Goal: Information Seeking & Learning: Learn about a topic

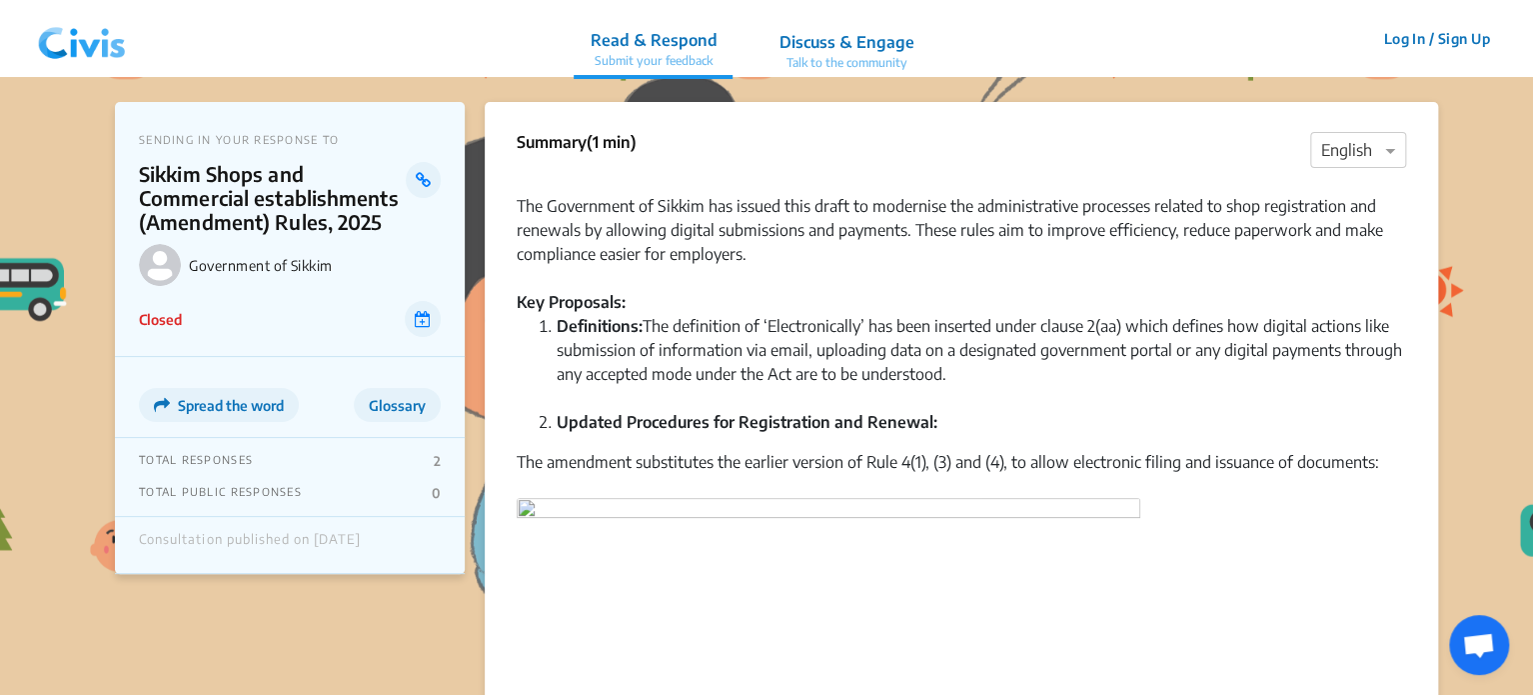
click at [72, 50] on img at bounding box center [82, 39] width 104 height 60
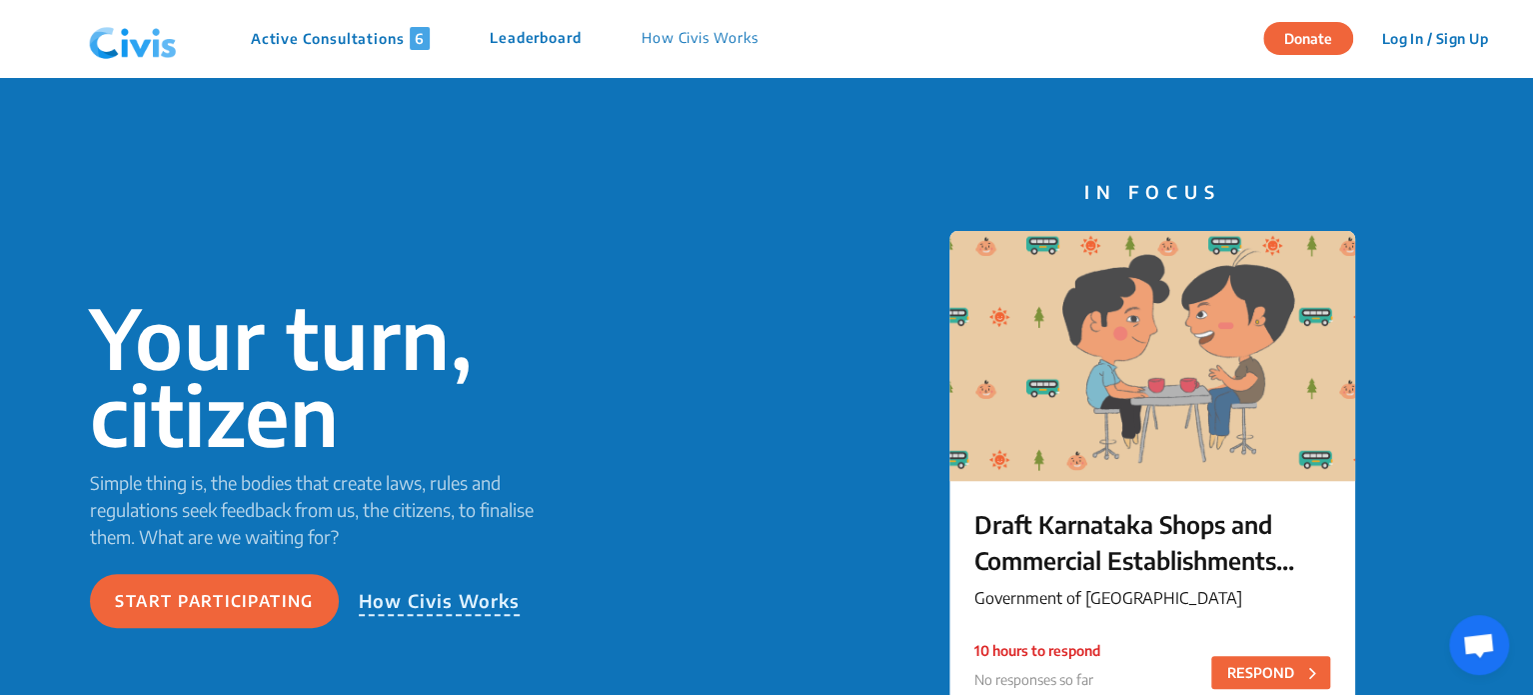
click at [296, 34] on p "Active Consultations 6" at bounding box center [340, 38] width 179 height 23
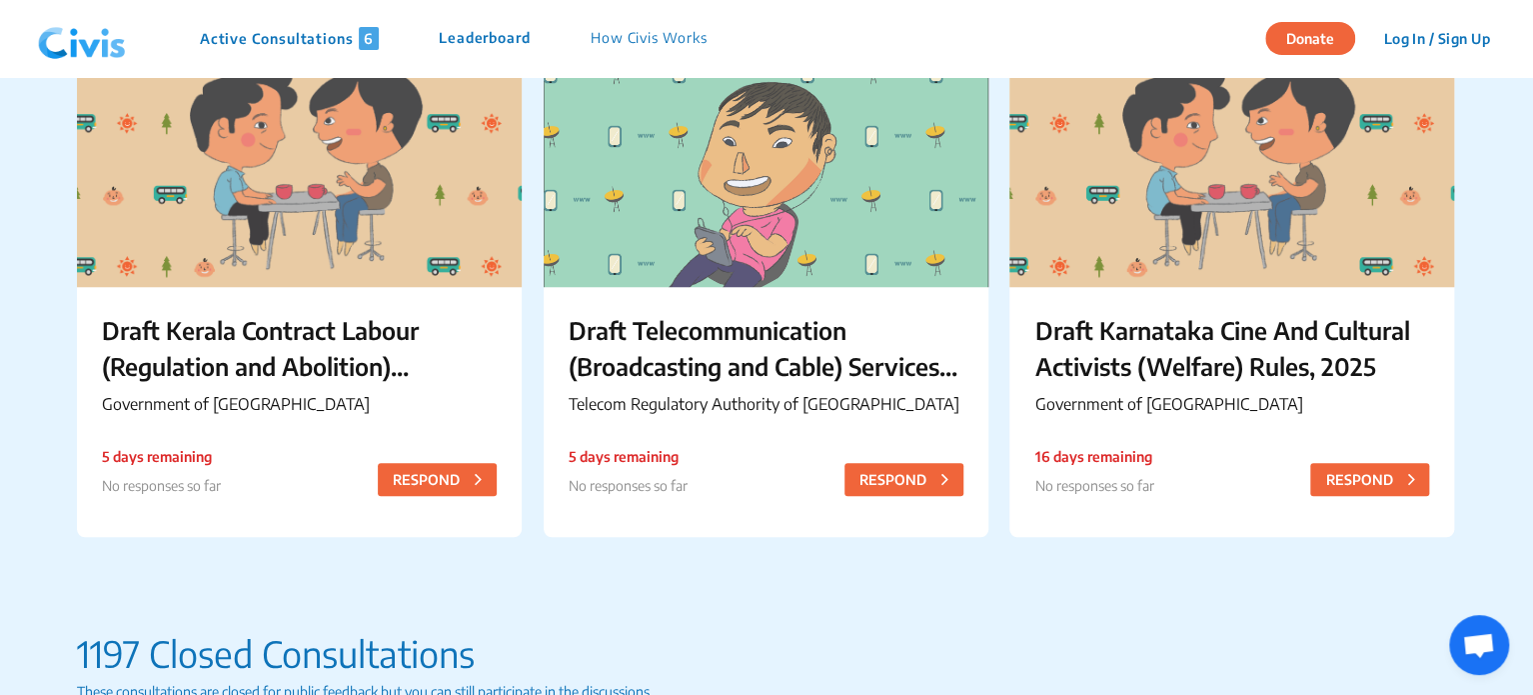
scroll to position [755, 0]
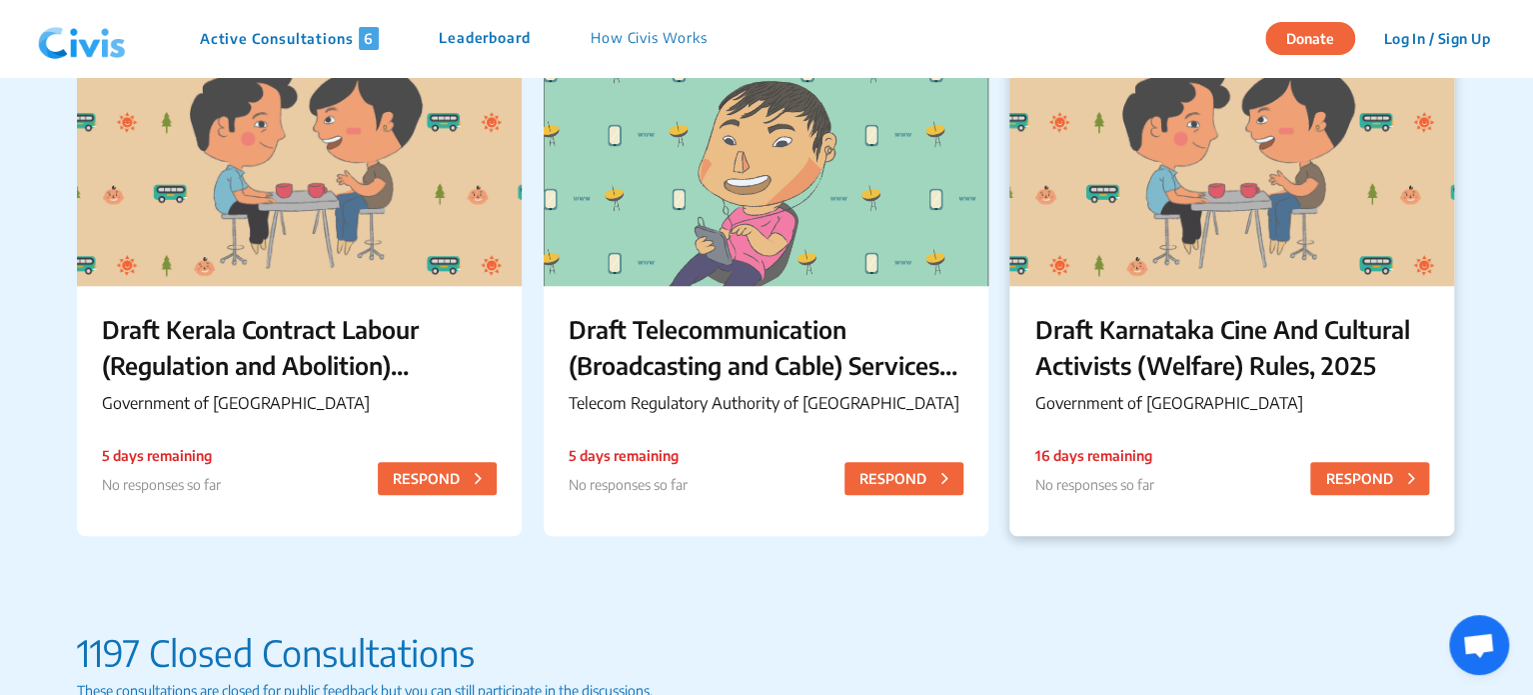
click at [1188, 311] on p "Draft Karnataka Cine And Cultural Activists (Welfare) Rules, 2025" at bounding box center [1232, 347] width 395 height 72
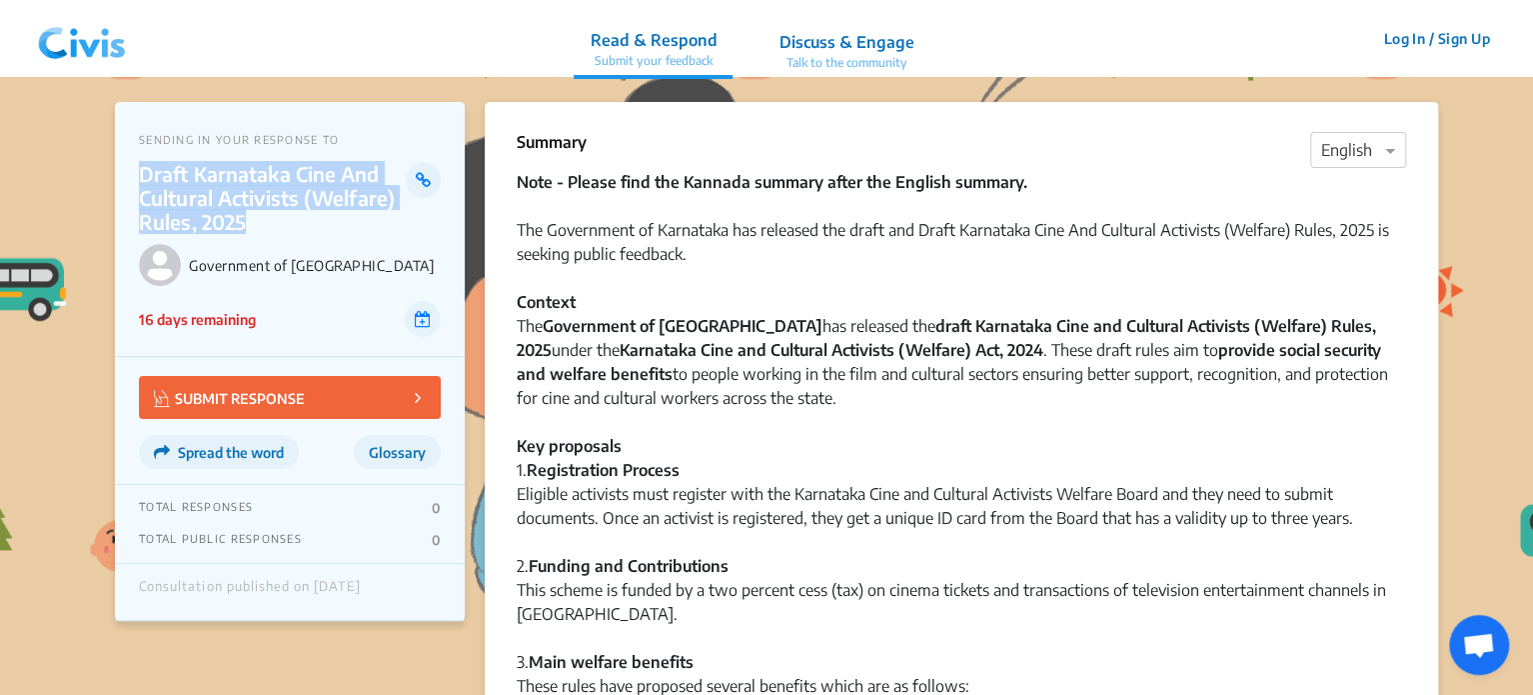
drag, startPoint x: 140, startPoint y: 172, endPoint x: 244, endPoint y: 214, distance: 112.1
click at [244, 214] on p "Draft Karnataka Cine And Cultural Activists (Welfare) Rules, 2025" at bounding box center [272, 198] width 267 height 72
copy p "Draft Karnataka Cine And Cultural Activists (Welfare) Rules, 2025"
click at [66, 39] on img at bounding box center [82, 39] width 104 height 60
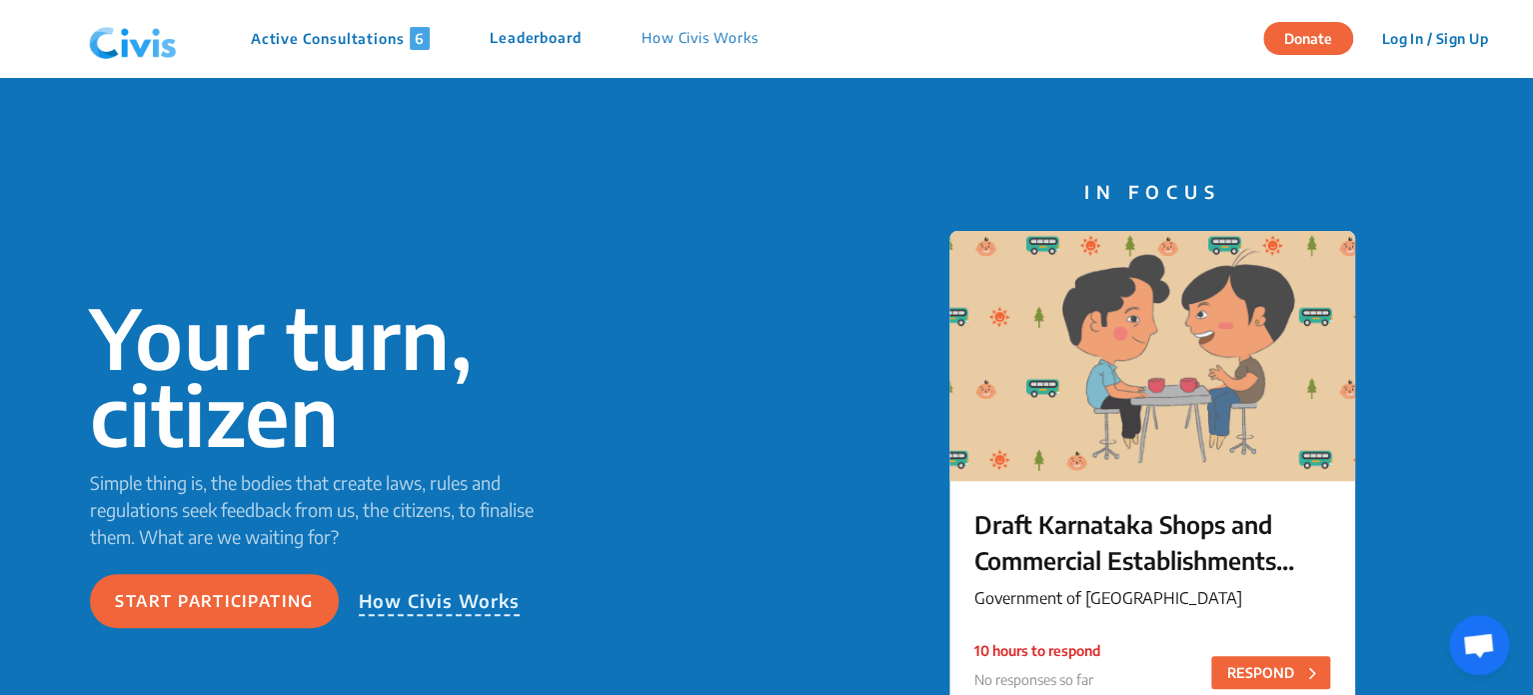
click at [342, 42] on p "Active Consultations 6" at bounding box center [340, 38] width 179 height 23
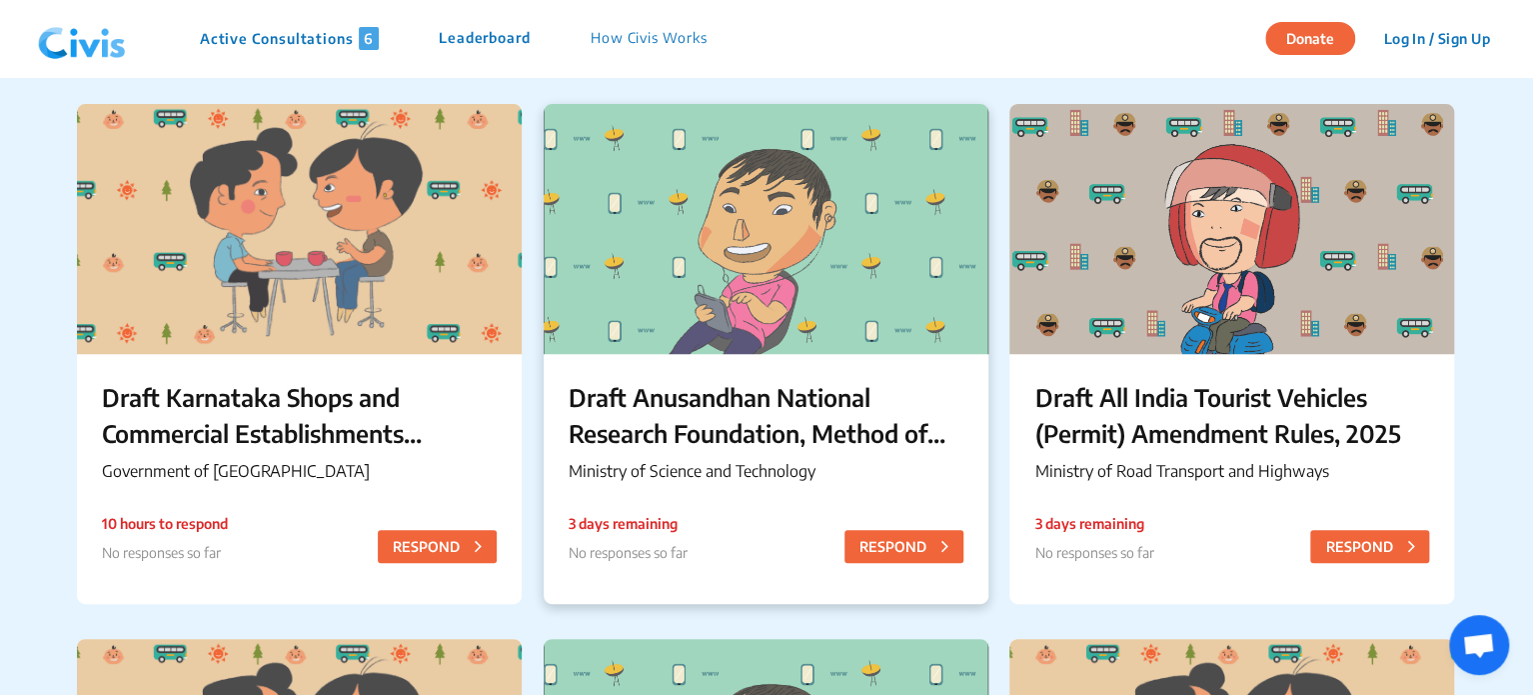
scroll to position [156, 0]
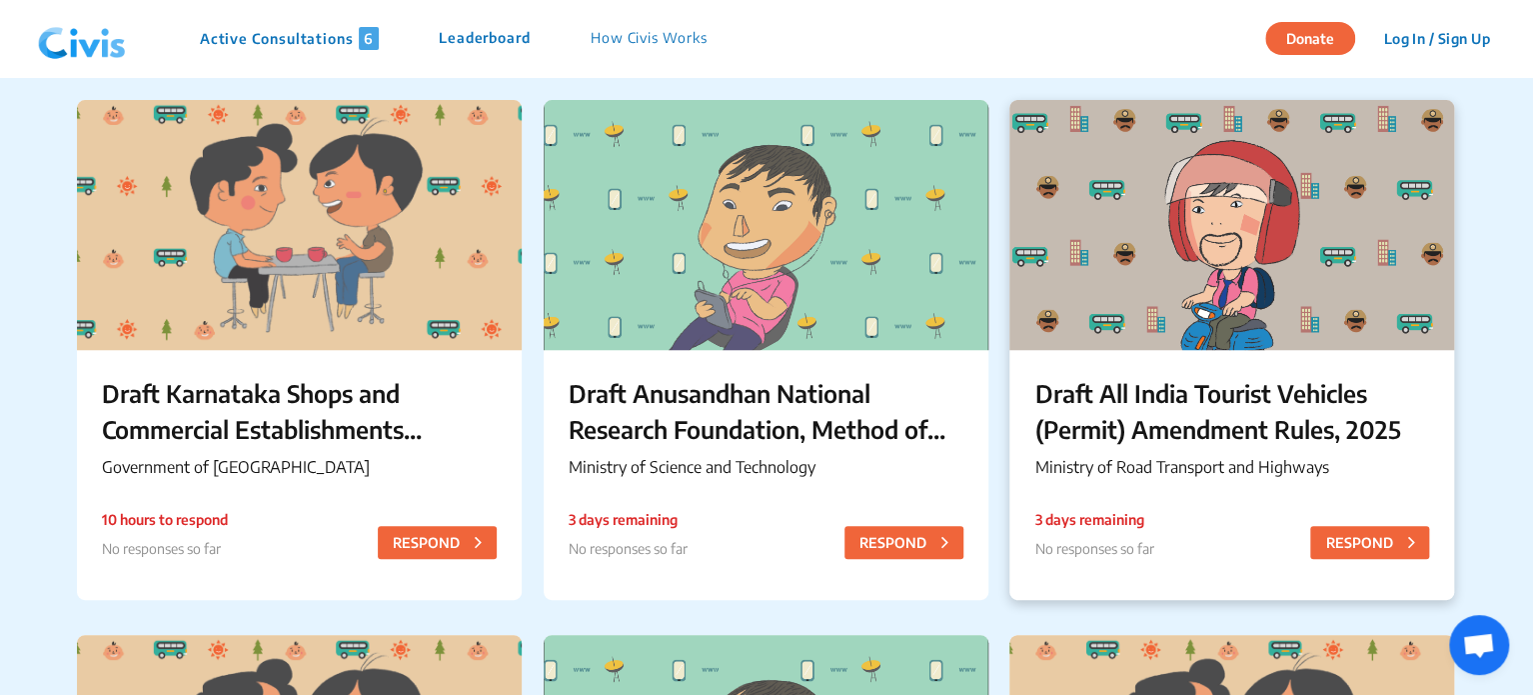
click at [1242, 371] on div "Draft All India Tourist Vehicles (Permit) Amendment Rules, 2025 Ministry of Roa…" at bounding box center [1232, 431] width 445 height 162
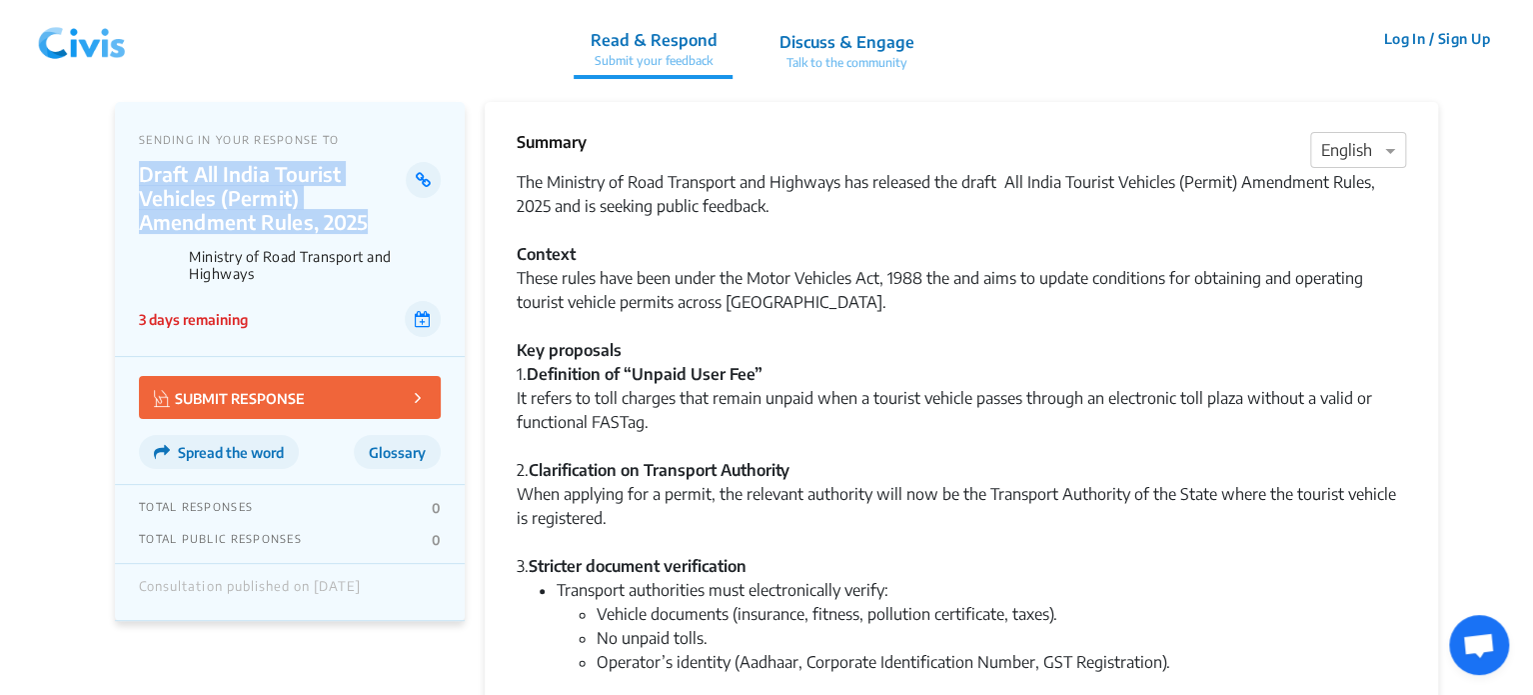
drag, startPoint x: 137, startPoint y: 171, endPoint x: 364, endPoint y: 211, distance: 230.4
click at [364, 211] on div "SENDING IN YOUR RESPONSE TO Draft All India Tourist Vehicles (Permit) Amendment…" at bounding box center [290, 229] width 350 height 255
copy p "Draft All India Tourist Vehicles (Permit) Amendment Rules, 2025"
